Goal: Task Accomplishment & Management: Use online tool/utility

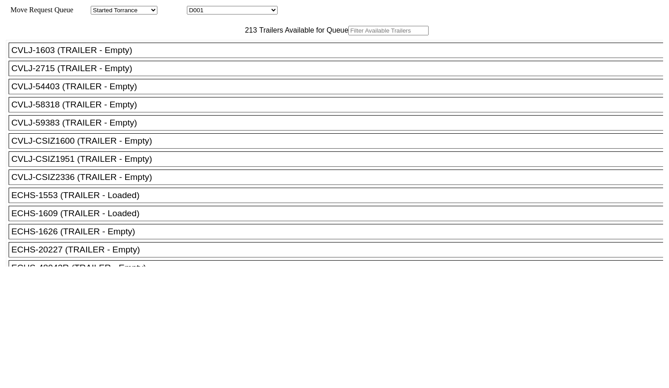
click at [348, 35] on input "text" at bounding box center [388, 31] width 80 height 10
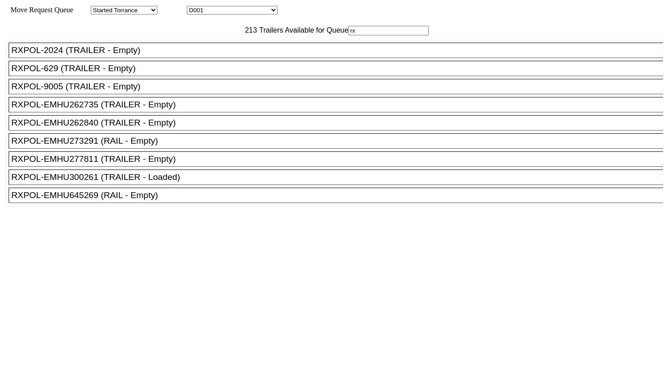
type input "rx"
click at [132, 146] on div "RXPOL-EMHU273291 (RAIL - Empty)" at bounding box center [339, 141] width 657 height 10
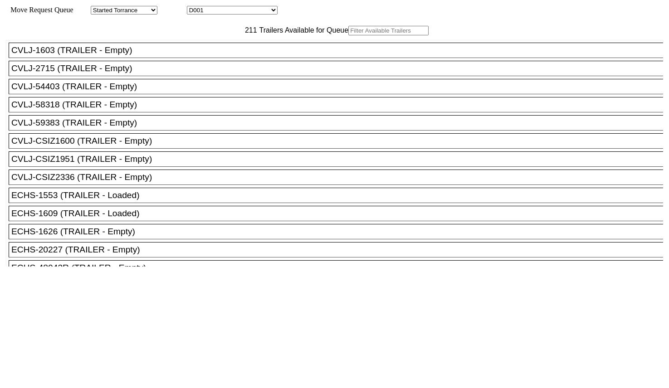
drag, startPoint x: 0, startPoint y: 0, endPoint x: 203, endPoint y: 51, distance: 209.5
click at [348, 35] on input "text" at bounding box center [388, 31] width 80 height 10
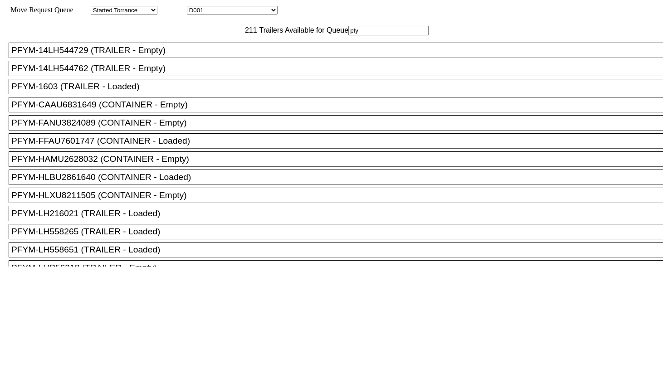
type input "pfy"
click at [163, 73] on div "PFYM-14LH544762 (TRAILER - Empty)" at bounding box center [339, 69] width 657 height 10
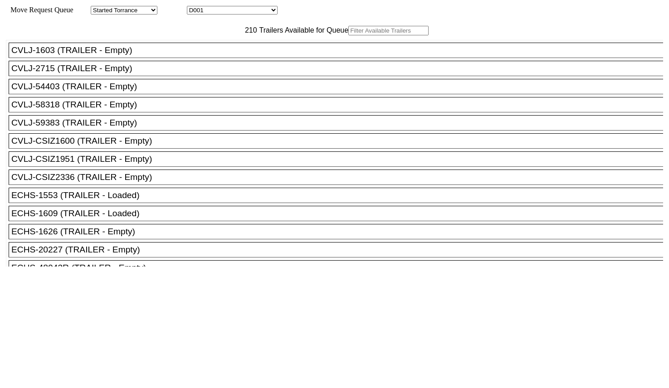
click at [348, 35] on input "text" at bounding box center [388, 31] width 80 height 10
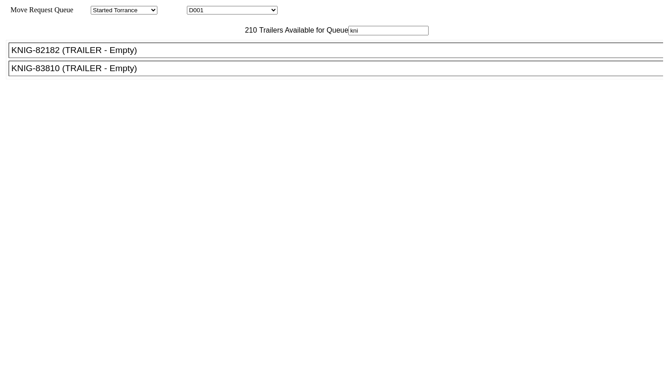
type input "kni"
click at [134, 55] on div "KNIG-82182 (TRAILER - Empty)" at bounding box center [339, 50] width 657 height 10
